Goal: Information Seeking & Learning: Learn about a topic

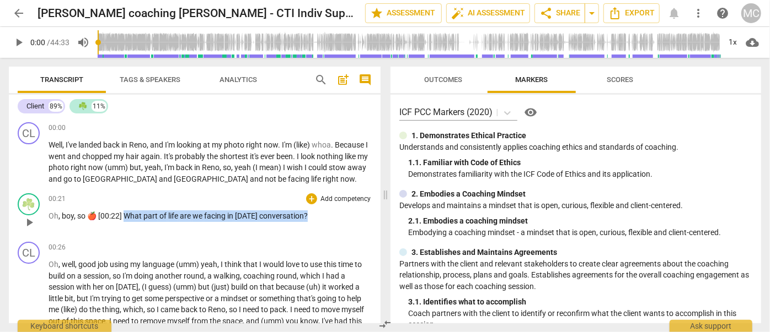
drag, startPoint x: 125, startPoint y: 214, endPoint x: 311, endPoint y: 215, distance: 186.4
click at [311, 215] on p "Oh , boy , so 🍎 [00:22] What part of life are we facing in [DATE] conversation ?" at bounding box center [210, 217] width 323 height 12
click at [343, 202] on span "keyboard_arrow_down" at bounding box center [346, 201] width 13 height 13
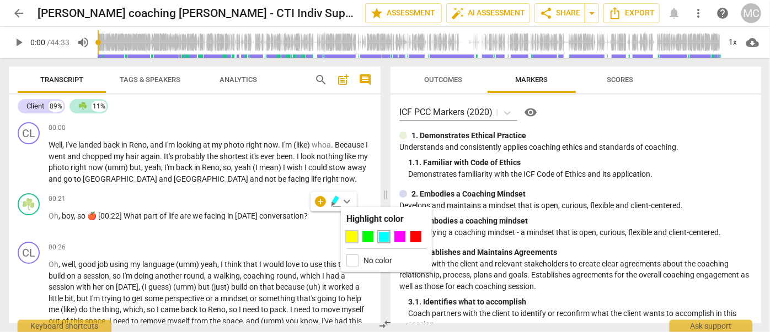
click at [351, 236] on div at bounding box center [351, 237] width 11 height 11
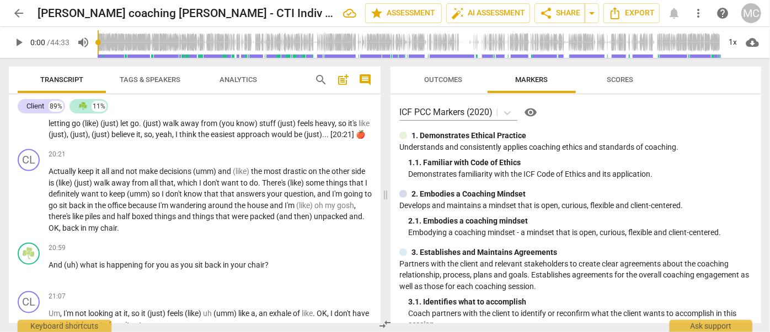
scroll to position [3057, 0]
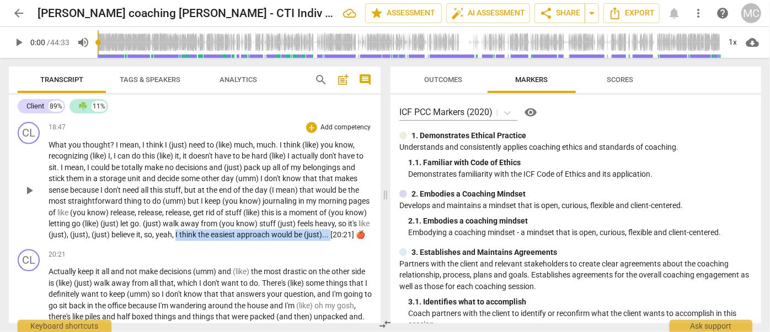
drag, startPoint x: 73, startPoint y: 270, endPoint x: 234, endPoint y: 255, distance: 162.2
click at [234, 241] on p "What you thought ? I mean , I think I (just) need to (like) much , much . I thi…" at bounding box center [210, 190] width 323 height 102
click at [98, 254] on icon "button" at bounding box center [98, 253] width 7 height 8
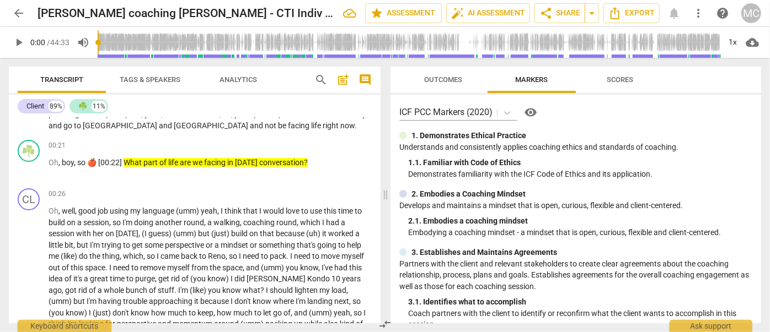
scroll to position [0, 0]
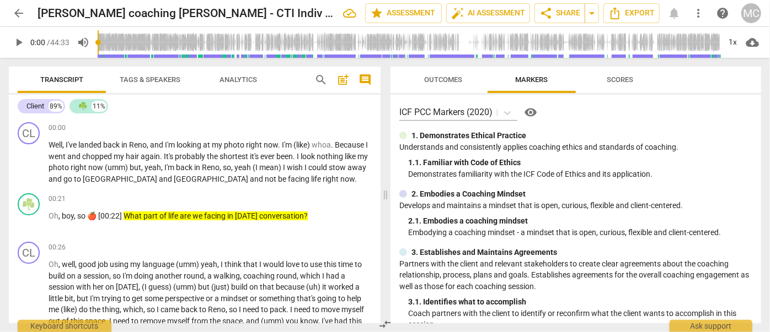
drag, startPoint x: 185, startPoint y: 163, endPoint x: 232, endPoint y: 29, distance: 141.9
click at [20, 11] on span "arrow_back" at bounding box center [18, 13] width 13 height 13
